Goal: Find specific page/section: Find specific page/section

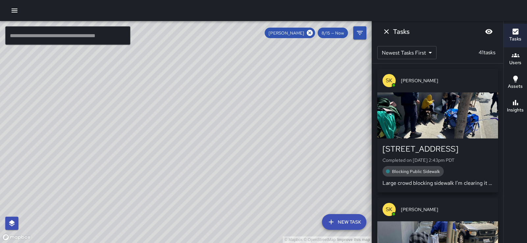
scroll to position [2864, 0]
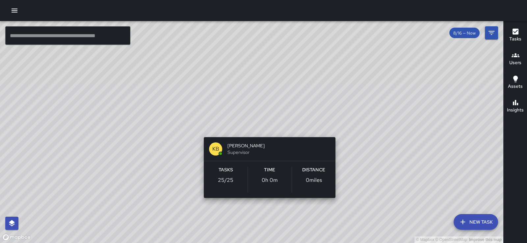
click at [265, 131] on div "© Mapbox © OpenStreetMap Improve this map KB [PERSON_NAME] Supervisor Tasks 25 …" at bounding box center [251, 132] width 503 height 222
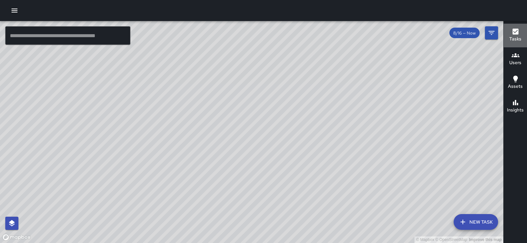
click at [512, 35] on icon "button" at bounding box center [515, 32] width 8 height 8
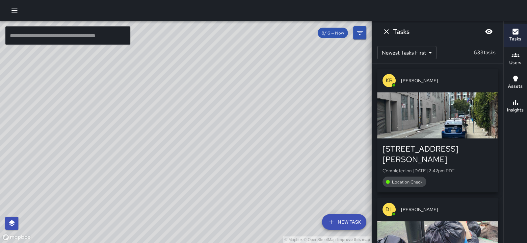
scroll to position [157, 0]
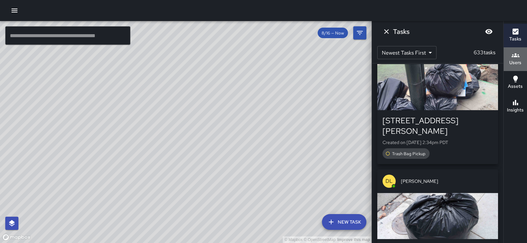
click at [514, 57] on icon "button" at bounding box center [515, 55] width 8 height 4
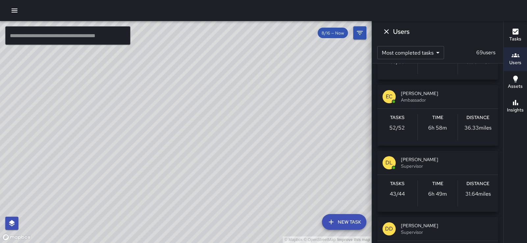
scroll to position [472, 0]
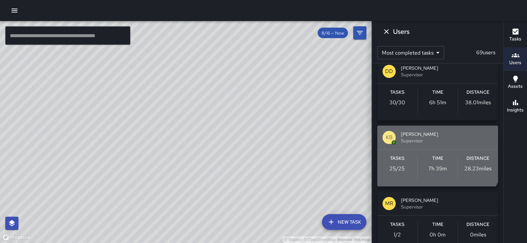
click at [418, 138] on span "[PERSON_NAME]" at bounding box center [447, 134] width 92 height 7
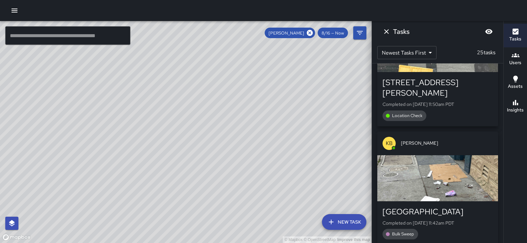
scroll to position [1449, 0]
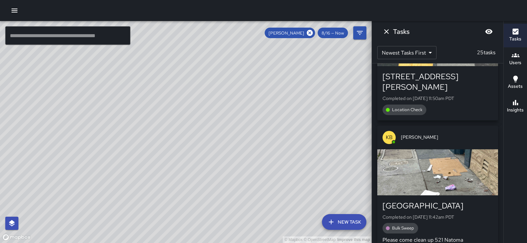
drag, startPoint x: 172, startPoint y: 36, endPoint x: 203, endPoint y: 112, distance: 81.9
click at [203, 112] on div "© Mapbox © OpenStreetMap Improve this map" at bounding box center [186, 132] width 372 height 222
drag, startPoint x: 136, startPoint y: 61, endPoint x: 141, endPoint y: 91, distance: 29.9
click at [141, 91] on div "© Mapbox © OpenStreetMap Improve this map" at bounding box center [186, 132] width 372 height 222
click at [387, 33] on icon "Dismiss" at bounding box center [386, 32] width 8 height 8
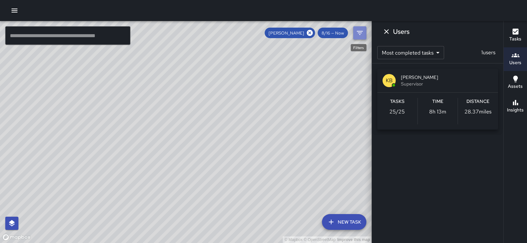
click at [361, 32] on icon "Filters" at bounding box center [360, 33] width 8 height 8
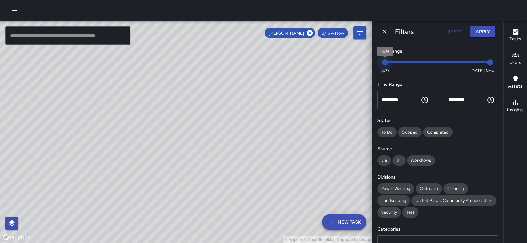
click at [385, 65] on span "Now [DATE] [DATE] 3:30 pm" at bounding box center [437, 63] width 105 height 10
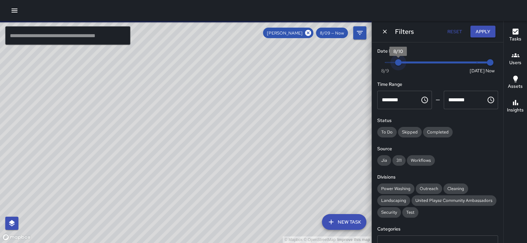
click at [395, 64] on span "8/10" at bounding box center [398, 62] width 7 height 7
click at [384, 65] on div "Now [DATE] [DATE] 3:30 pm" at bounding box center [437, 67] width 121 height 18
type input "*"
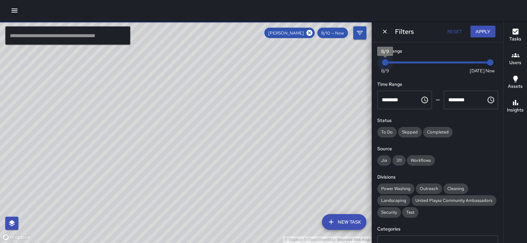
click at [386, 63] on span "Now [DATE] [DATE] 3:30 pm" at bounding box center [437, 63] width 105 height 10
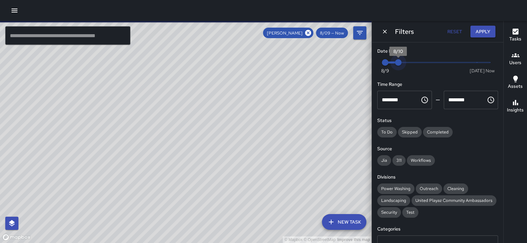
type input "*"
drag, startPoint x: 482, startPoint y: 64, endPoint x: 393, endPoint y: 65, distance: 88.9
click at [395, 65] on span "8/10" at bounding box center [398, 62] width 7 height 7
click at [474, 29] on button "Apply" at bounding box center [482, 32] width 25 height 12
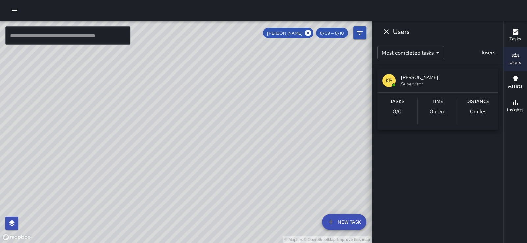
drag, startPoint x: 279, startPoint y: 171, endPoint x: 282, endPoint y: 134, distance: 37.3
click at [282, 134] on div "© Mapbox © OpenStreetMap Improve this map" at bounding box center [186, 132] width 372 height 222
click at [359, 33] on icon "Filters" at bounding box center [360, 33] width 6 height 4
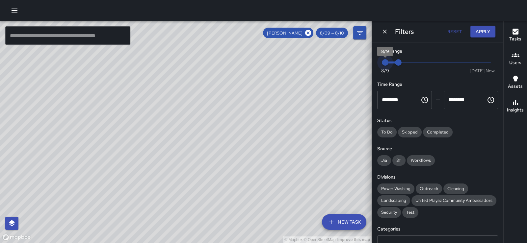
drag, startPoint x: 385, startPoint y: 63, endPoint x: 377, endPoint y: 63, distance: 7.6
click at [377, 63] on div "Now [DATE] 8/9 8/10" at bounding box center [437, 67] width 121 height 18
drag, startPoint x: 396, startPoint y: 64, endPoint x: 390, endPoint y: 64, distance: 6.3
click at [390, 64] on span "Now [DATE] 8/9 8/10" at bounding box center [437, 63] width 105 height 10
click at [388, 64] on span "8/9" at bounding box center [385, 62] width 7 height 7
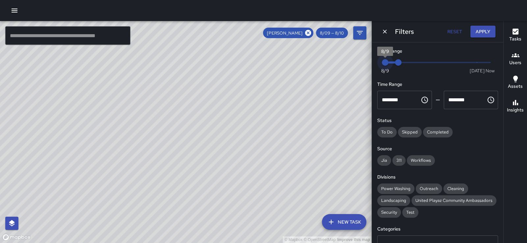
click at [388, 64] on span "8/9" at bounding box center [385, 62] width 7 height 7
drag, startPoint x: 399, startPoint y: 63, endPoint x: 386, endPoint y: 62, distance: 12.2
click at [386, 62] on span "Now [DATE] 8/9 8/10" at bounding box center [437, 63] width 105 height 10
click at [475, 32] on button "Apply" at bounding box center [482, 32] width 25 height 12
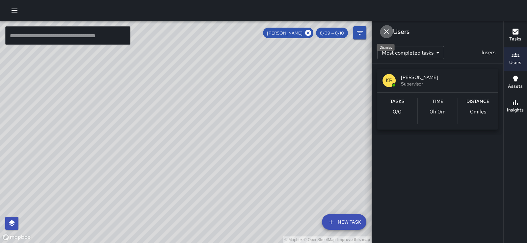
click at [387, 31] on icon "Dismiss" at bounding box center [386, 31] width 5 height 5
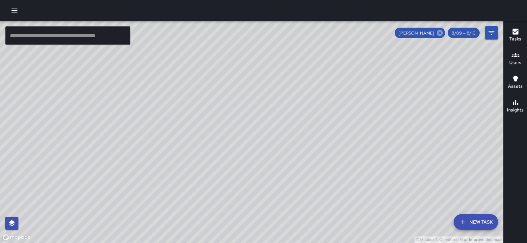
click at [437, 33] on icon at bounding box center [440, 33] width 6 height 6
click at [489, 35] on icon "Filters" at bounding box center [491, 33] width 8 height 8
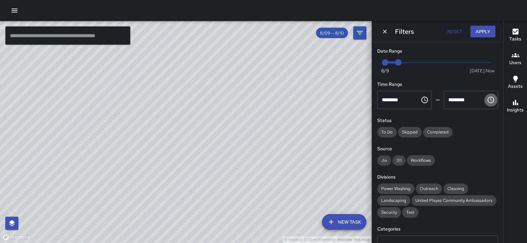
click at [487, 104] on icon "Choose time, selected time is 11:59 PM" at bounding box center [491, 100] width 8 height 8
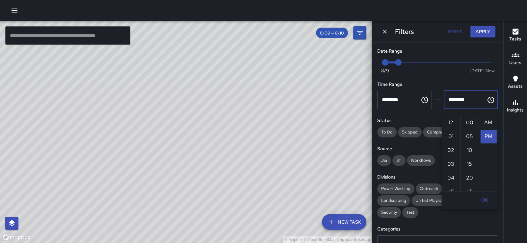
scroll to position [15, 0]
click at [421, 102] on icon "Choose time, selected time is 12:00 AM" at bounding box center [425, 100] width 8 height 8
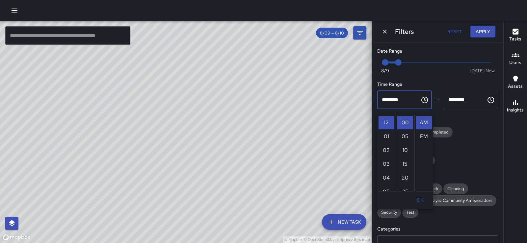
click at [469, 120] on div "Date Range Now [DATE] 8/9 8/10 Time Range ******** ​ ******** ​ Status To Do Sk…" at bounding box center [437, 142] width 131 height 201
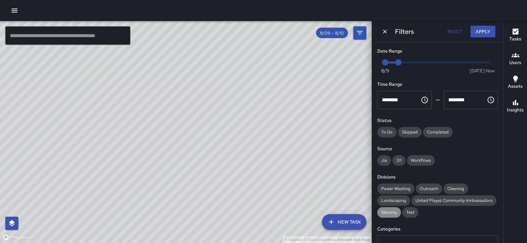
click at [390, 215] on span "Security" at bounding box center [389, 213] width 24 height 6
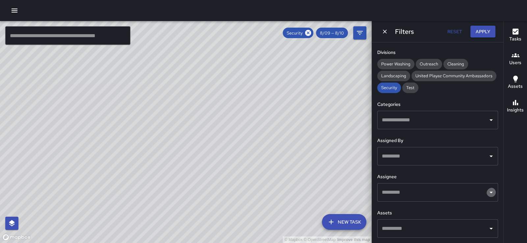
click at [489, 192] on icon "Open" at bounding box center [490, 193] width 3 height 2
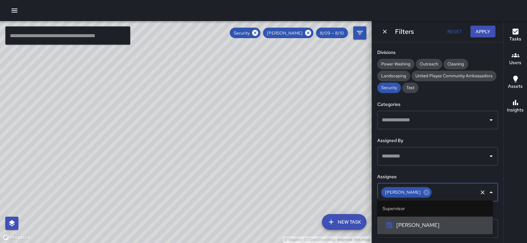
scroll to position [0, 0]
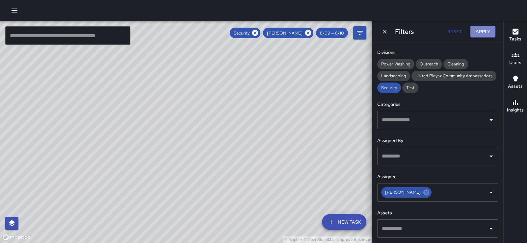
click at [477, 35] on button "Apply" at bounding box center [482, 32] width 25 height 12
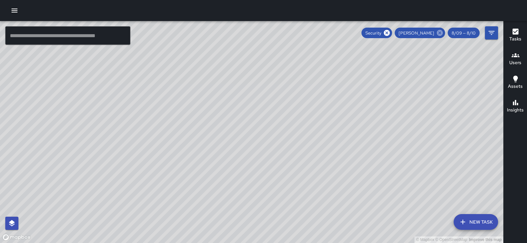
click at [437, 33] on icon at bounding box center [440, 33] width 6 height 6
